Goal: Task Accomplishment & Management: Manage account settings

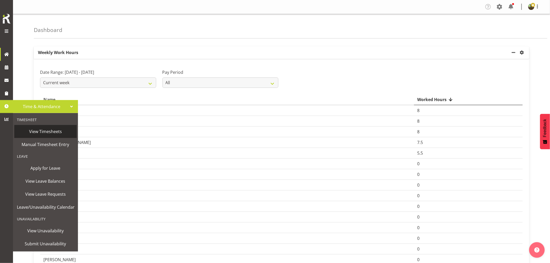
click at [51, 132] on span "View Timesheets" at bounding box center [45, 132] width 57 height 8
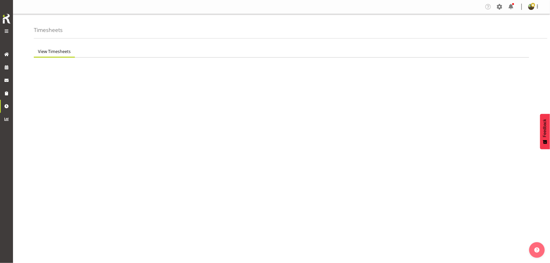
select select "7"
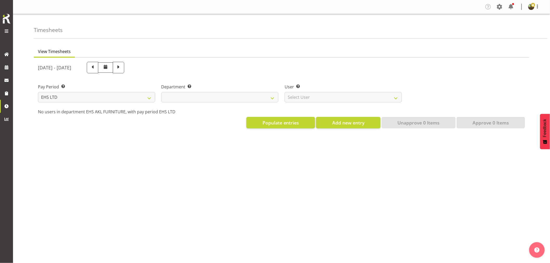
select select
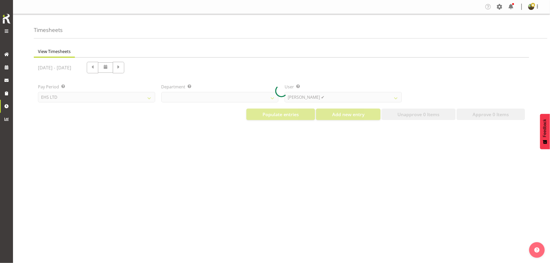
click at [324, 98] on div at bounding box center [282, 91] width 496 height 67
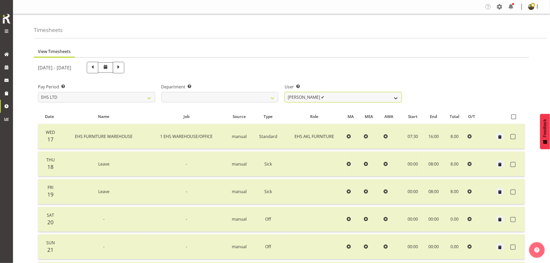
click at [325, 98] on select "Daniel Tini ✔ Filipo Iupeli ✔ Harley Wongpayuk ✔ Malae Toleafoa ✔ Manase Ward ✔…" at bounding box center [343, 97] width 117 height 10
select select "11913"
click at [285, 92] on select "Daniel Tini ✔ Filipo Iupeli ✔ Harley Wongpayuk ✔ Malae Toleafoa ✔ Manase Ward ✔…" at bounding box center [343, 97] width 117 height 10
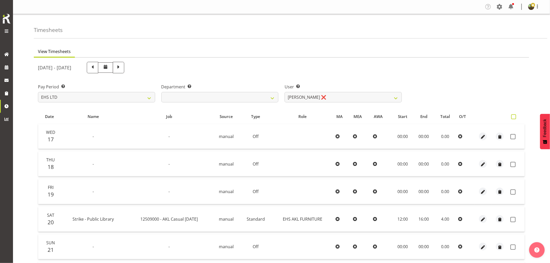
click at [514, 117] on span at bounding box center [514, 116] width 5 height 5
click at [514, 117] on input "checkbox" at bounding box center [513, 116] width 3 height 3
checkbox input "true"
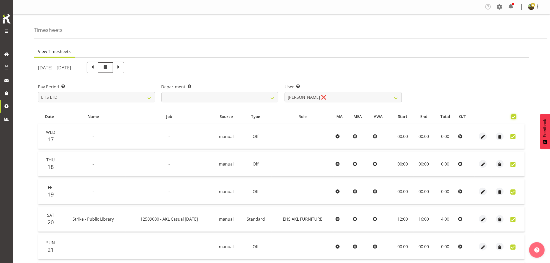
checkbox input "true"
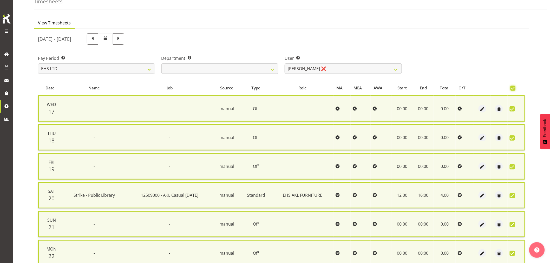
scroll to position [99, 0]
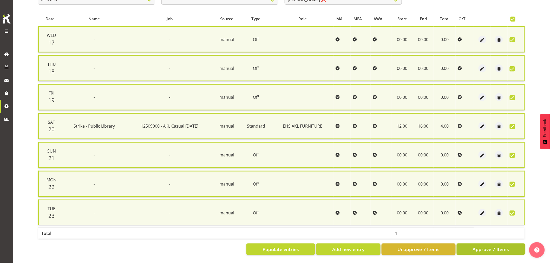
click at [482, 246] on span "Approve 7 Items" at bounding box center [491, 249] width 36 height 7
checkbox input "false"
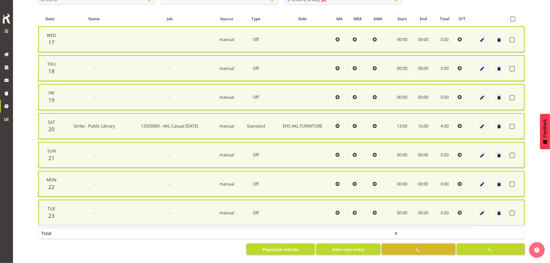
checkbox input "false"
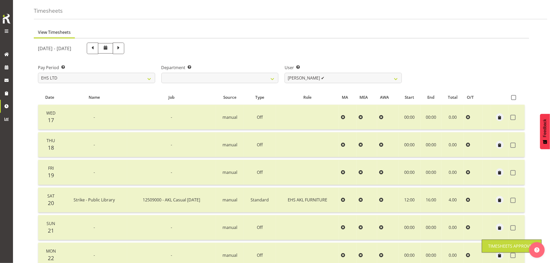
scroll to position [0, 0]
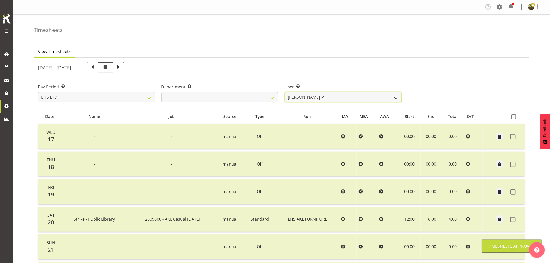
click at [345, 96] on select "Daniel Tini ✔ Filipo Iupeli ✔ Harley Wongpayuk ✔ Malae Toleafoa ✔ Manase Ward ✔…" at bounding box center [343, 97] width 117 height 10
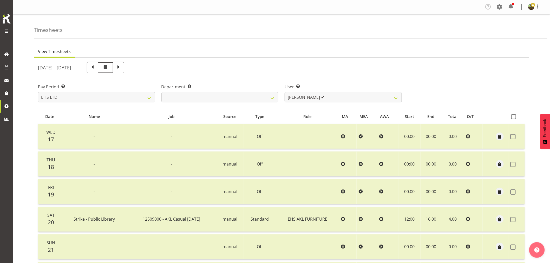
click at [438, 97] on div "Pay Period Select which pay period you would like to view. SLP LTD EHS LTD DW L…" at bounding box center [282, 90] width 494 height 29
click at [393, 96] on select "Daniel Tini ✔ Filipo Iupeli ✔ Harley Wongpayuk ✔ Malae Toleafoa ✔ Manase Ward ✔…" at bounding box center [343, 97] width 117 height 10
click at [490, 91] on div "Pay Period Select which pay period you would like to view. SLP LTD EHS LTD DW L…" at bounding box center [282, 90] width 494 height 29
click at [538, 7] on span at bounding box center [538, 6] width 6 height 6
click at [512, 26] on link "Log Out" at bounding box center [516, 27] width 50 height 9
